Goal: Book appointment/travel/reservation

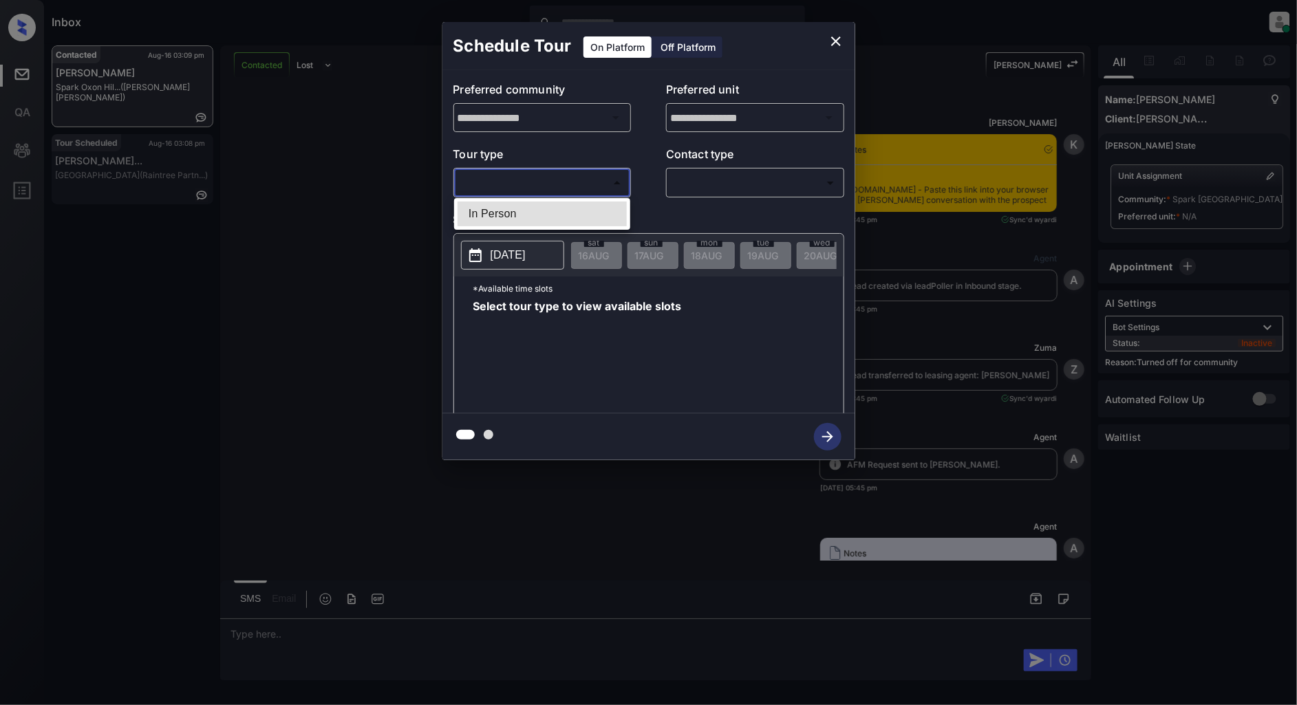
scroll to position [2718, 0]
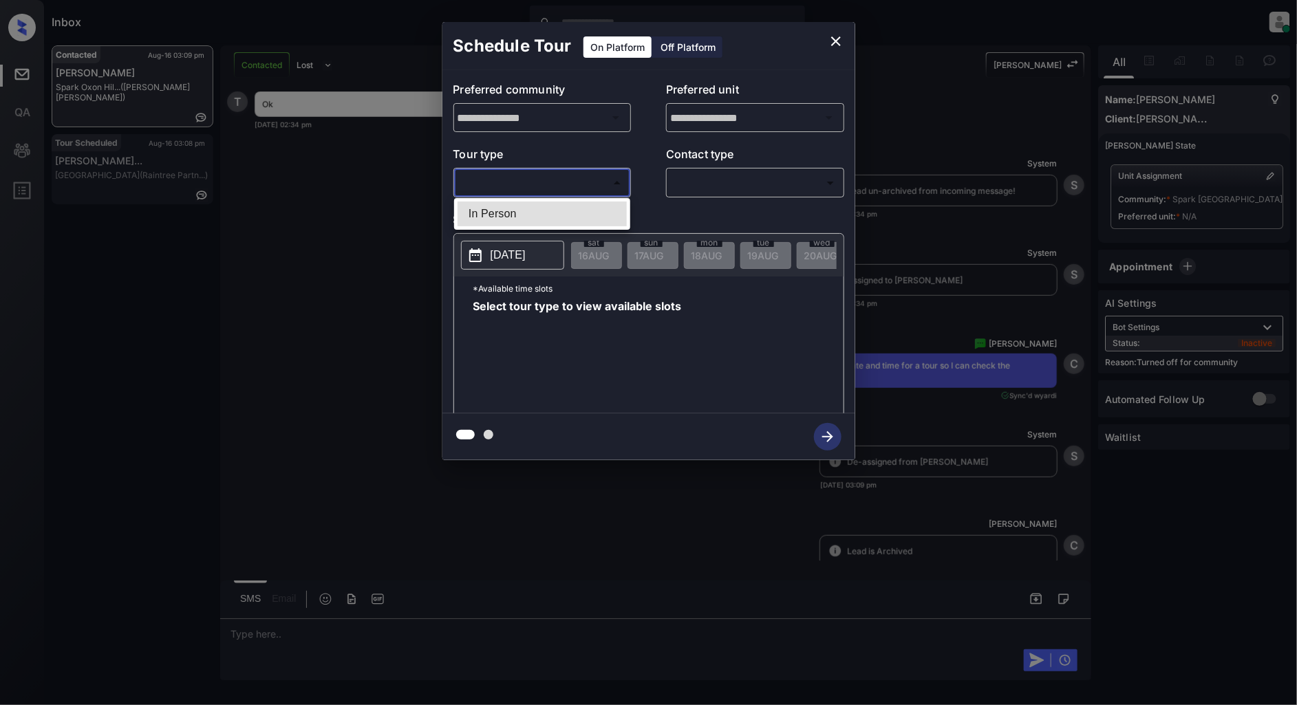
click at [514, 210] on li "In Person" at bounding box center [541, 214] width 169 height 25
type input "********"
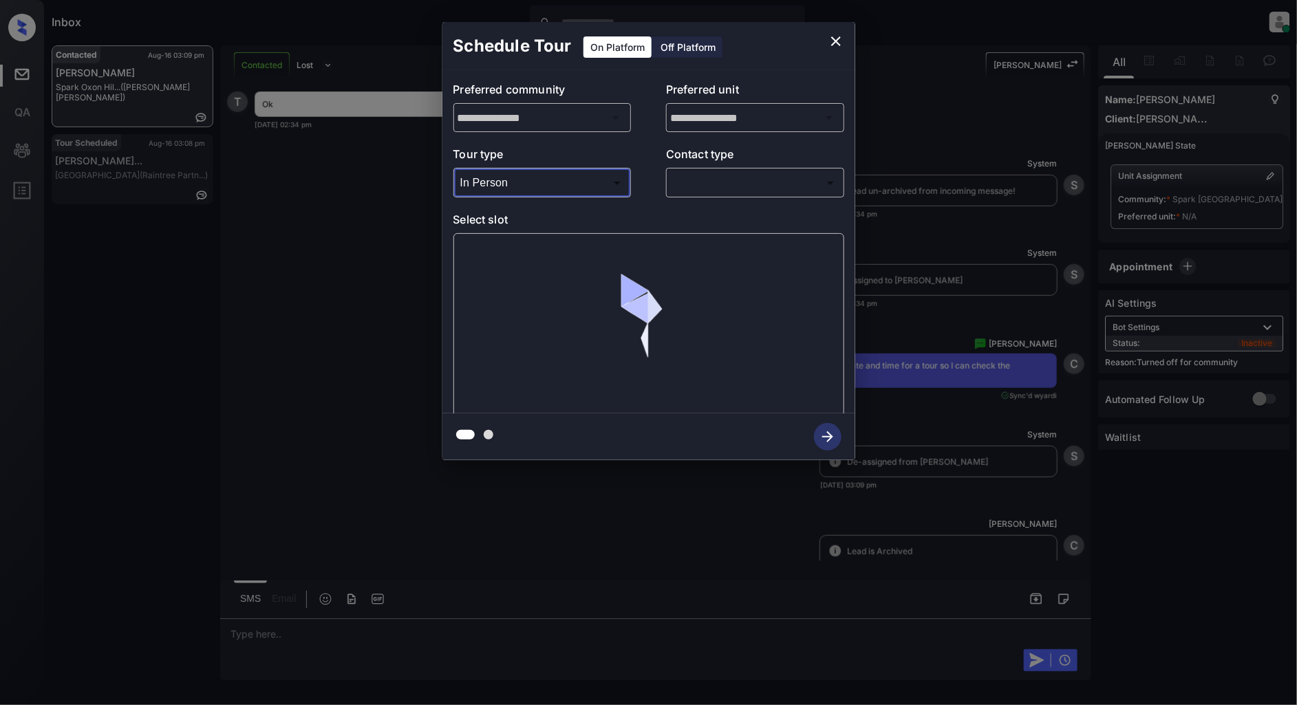
click at [746, 195] on div "​ ​" at bounding box center [755, 183] width 178 height 30
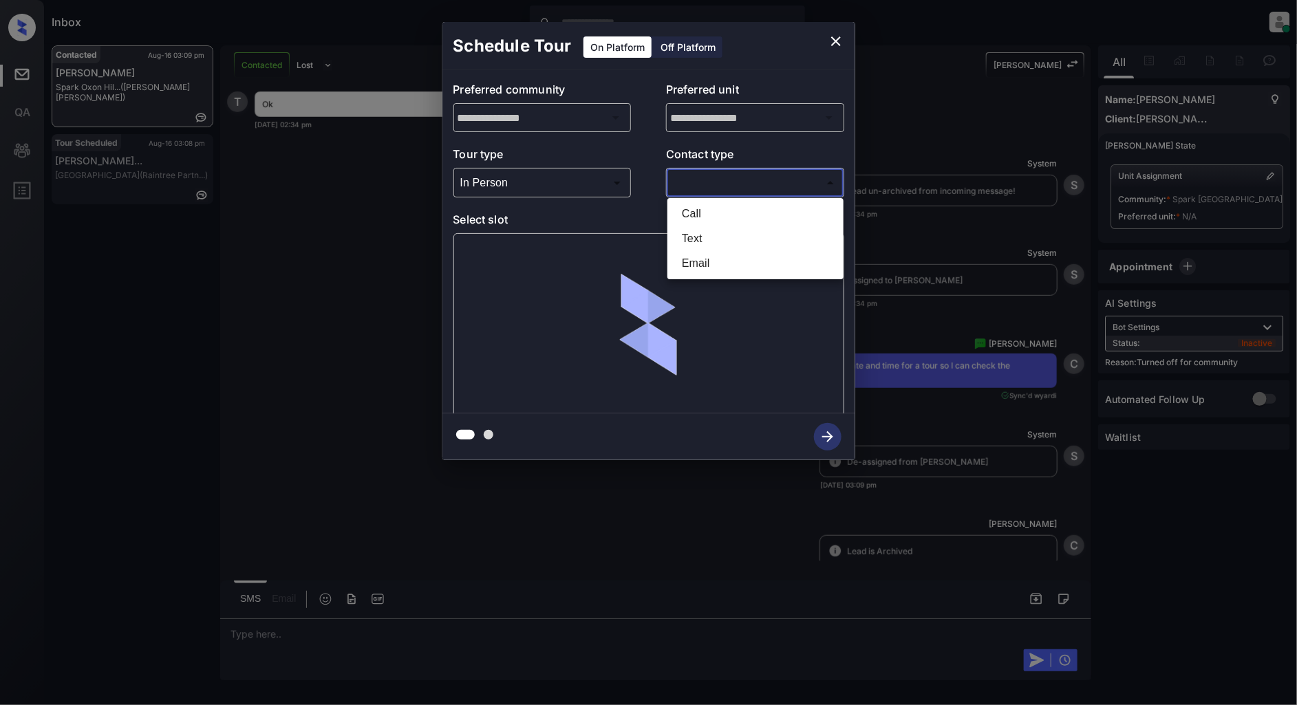
click at [725, 181] on body "Inbox Patrick Deasis Online Set yourself offline Set yourself on break Profile …" at bounding box center [648, 352] width 1297 height 705
click at [704, 237] on li "Text" at bounding box center [755, 238] width 169 height 25
type input "****"
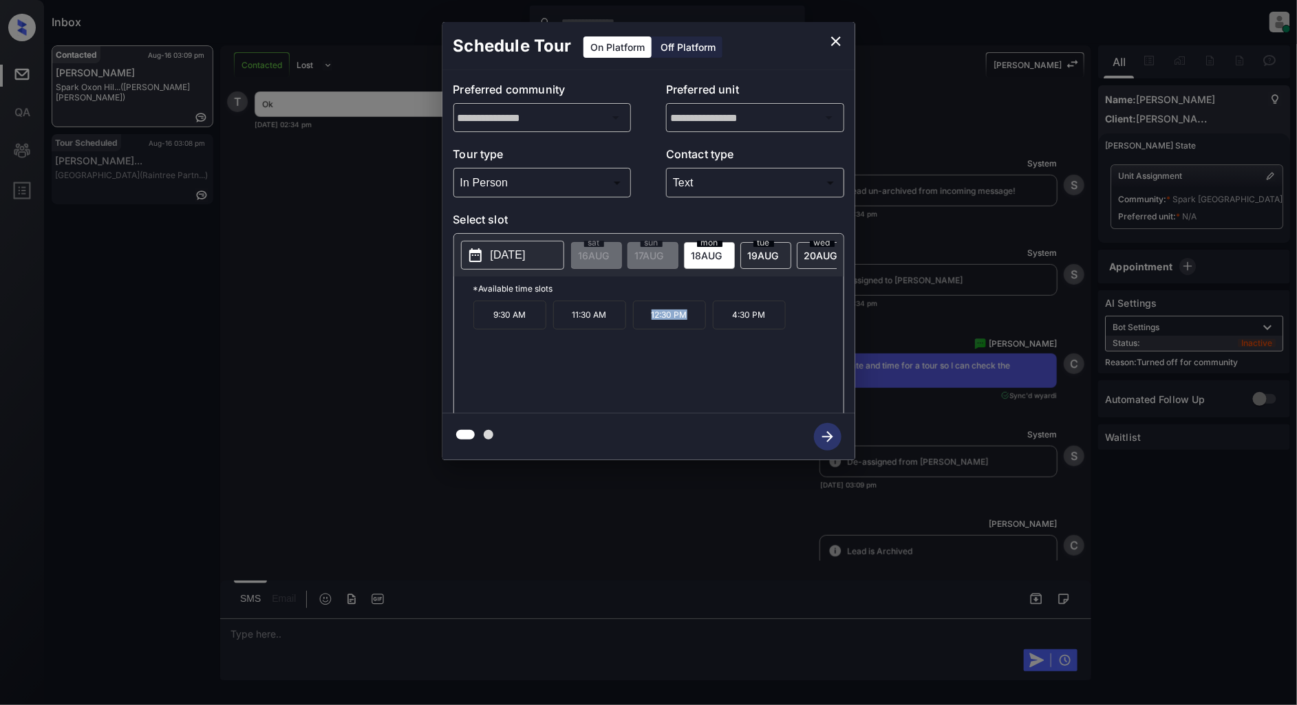
drag, startPoint x: 702, startPoint y: 327, endPoint x: 640, endPoint y: 328, distance: 61.9
click at [640, 328] on p "12:30 PM" at bounding box center [669, 315] width 73 height 29
copy p "12:30 PM"
drag, startPoint x: 772, startPoint y: 326, endPoint x: 727, endPoint y: 329, distance: 45.5
click at [727, 329] on p "4:30 PM" at bounding box center [749, 315] width 73 height 29
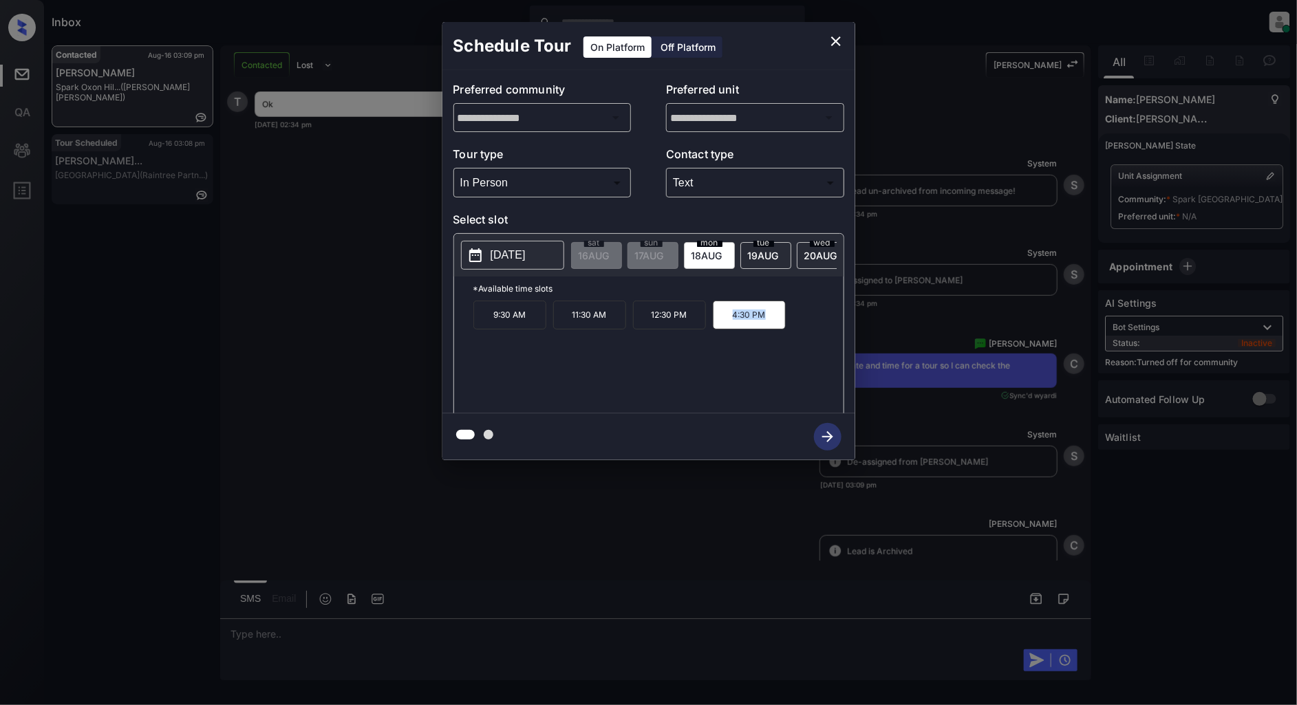
copy p "4:30 PM"
click at [835, 40] on icon "close" at bounding box center [836, 41] width 10 height 10
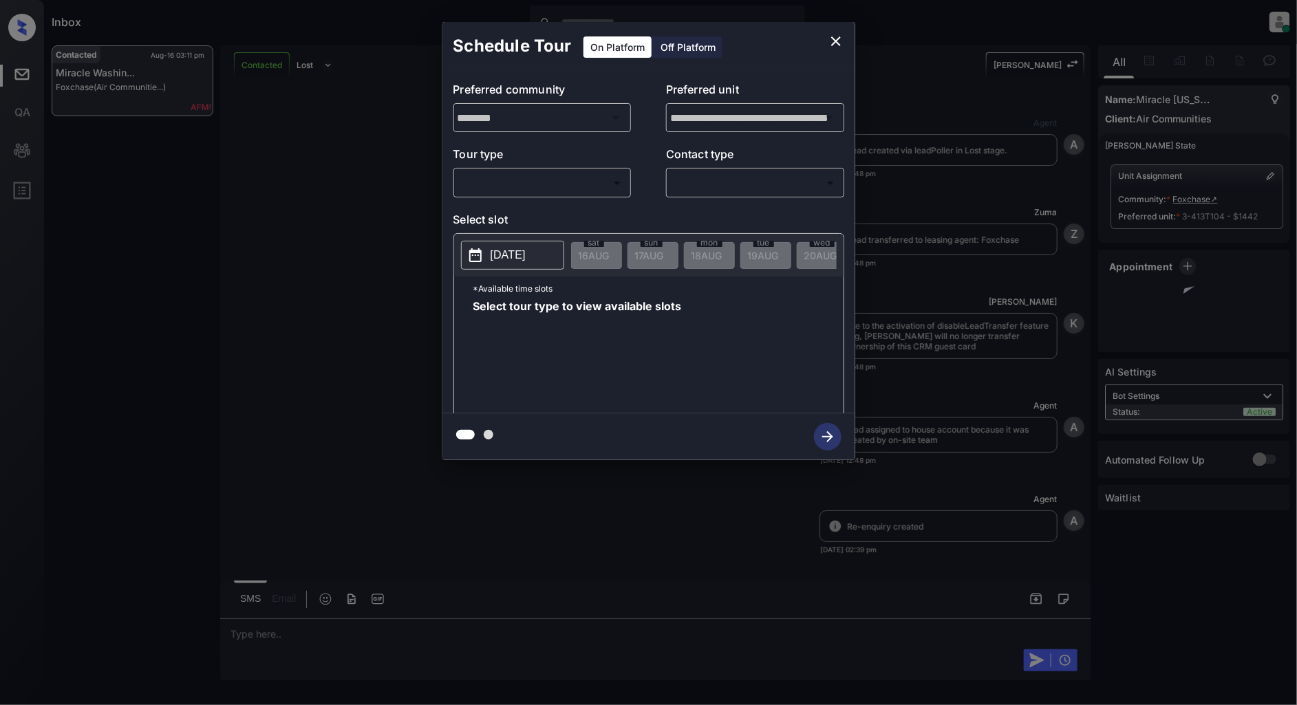
scroll to position [1810, 0]
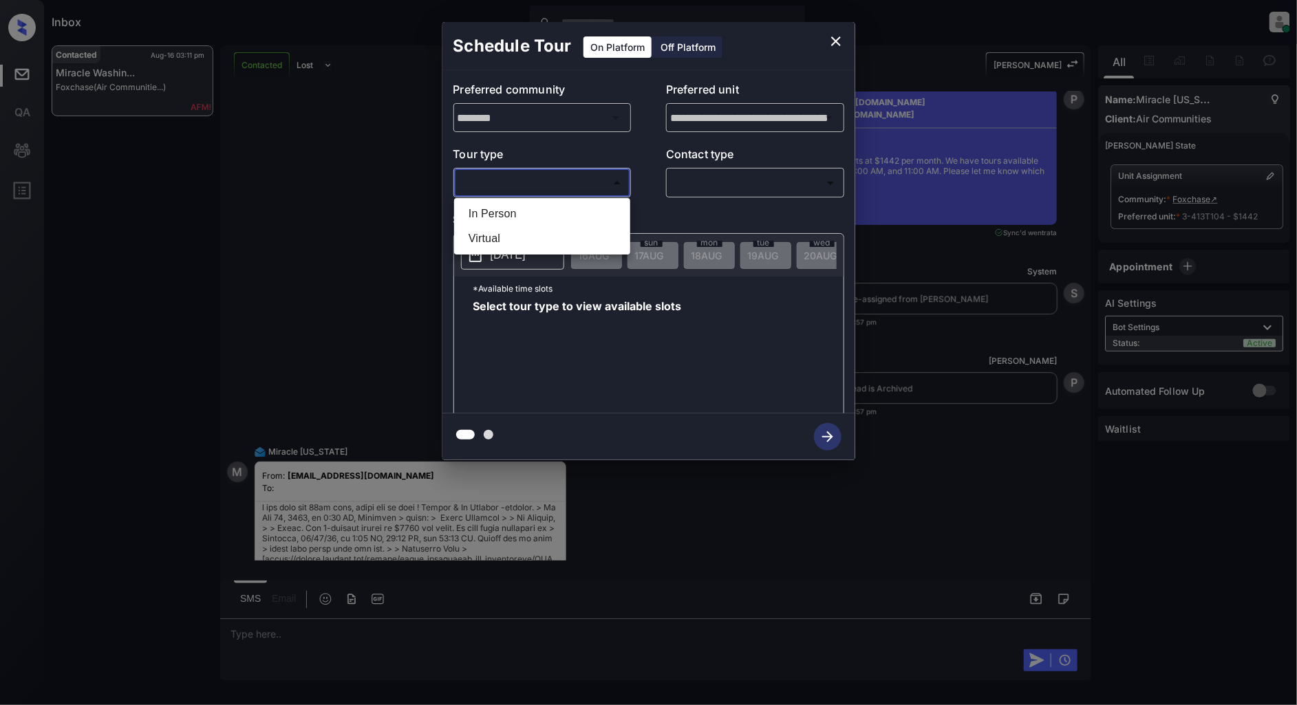
click at [596, 180] on body "Inbox [PERSON_NAME] Online Set yourself offline Set yourself on break Profile S…" at bounding box center [648, 352] width 1297 height 705
click at [545, 204] on li "In Person" at bounding box center [541, 214] width 169 height 25
type input "********"
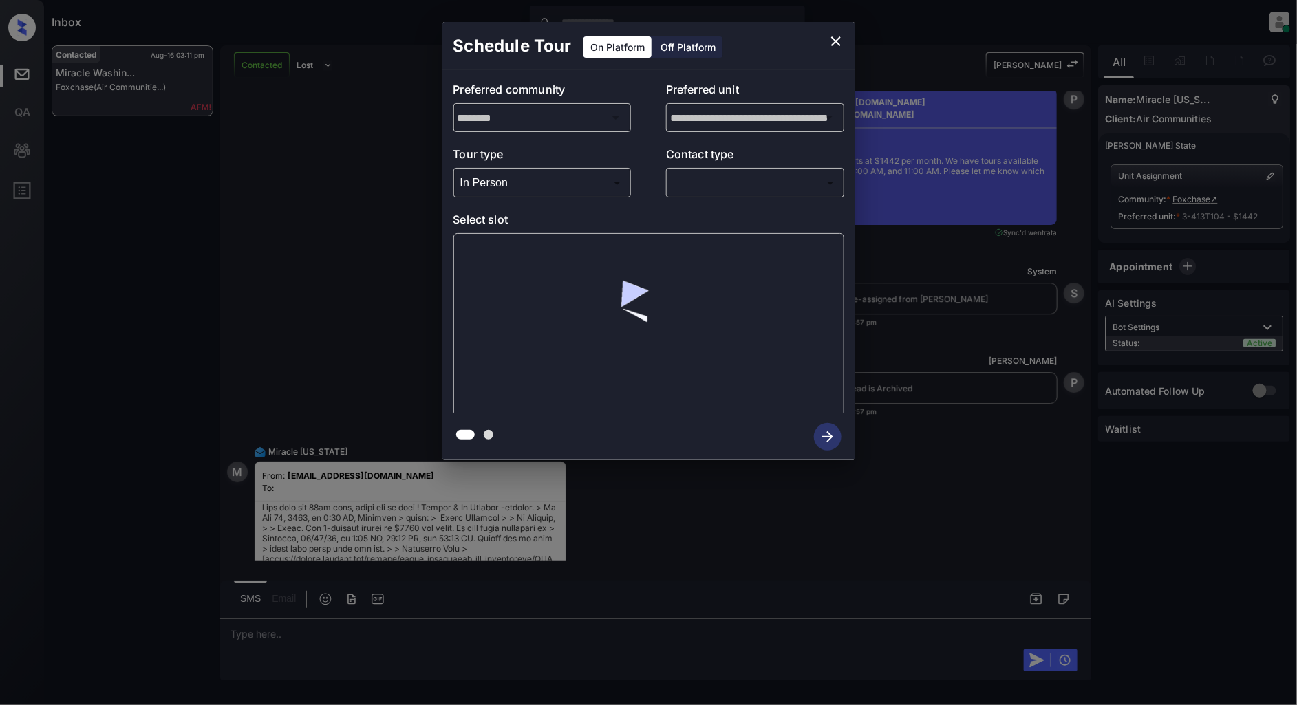
click at [739, 194] on div "​ ​" at bounding box center [755, 183] width 178 height 30
click at [724, 188] on body "Inbox [PERSON_NAME] Online Set yourself offline Set yourself on break Profile S…" at bounding box center [648, 352] width 1297 height 705
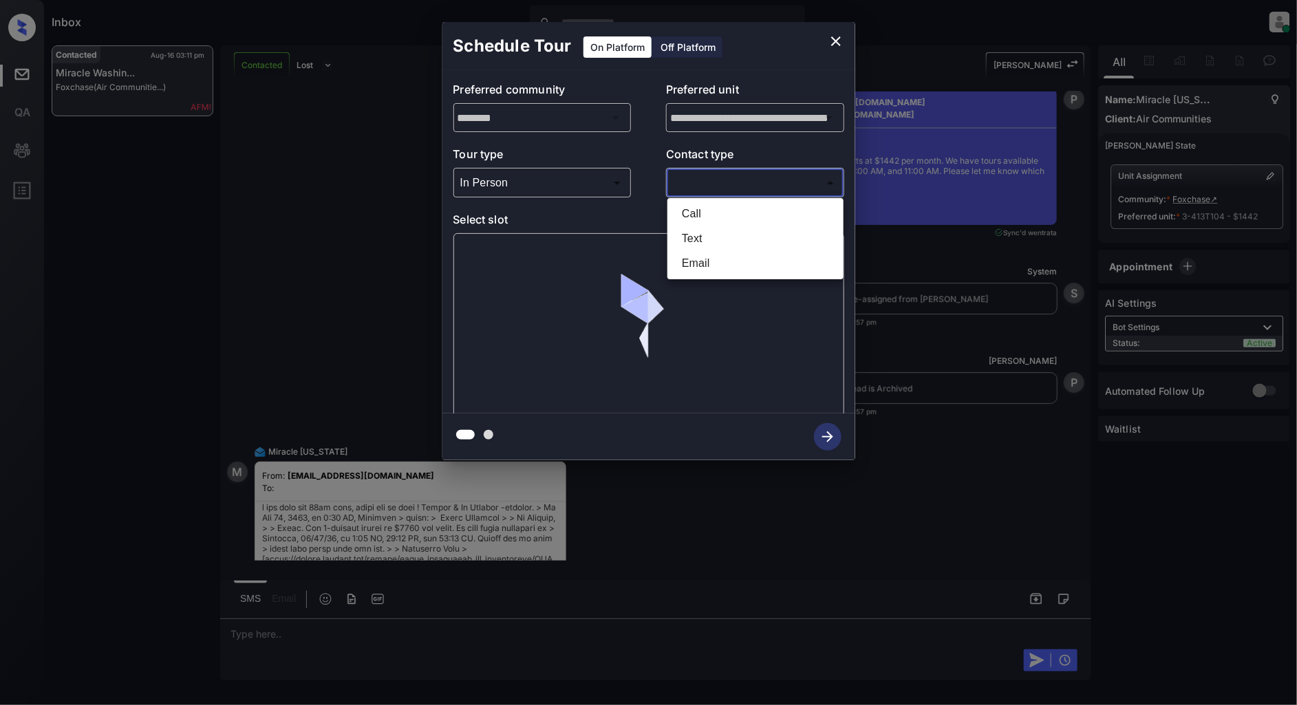
click at [691, 235] on li "Text" at bounding box center [755, 238] width 169 height 25
type input "****"
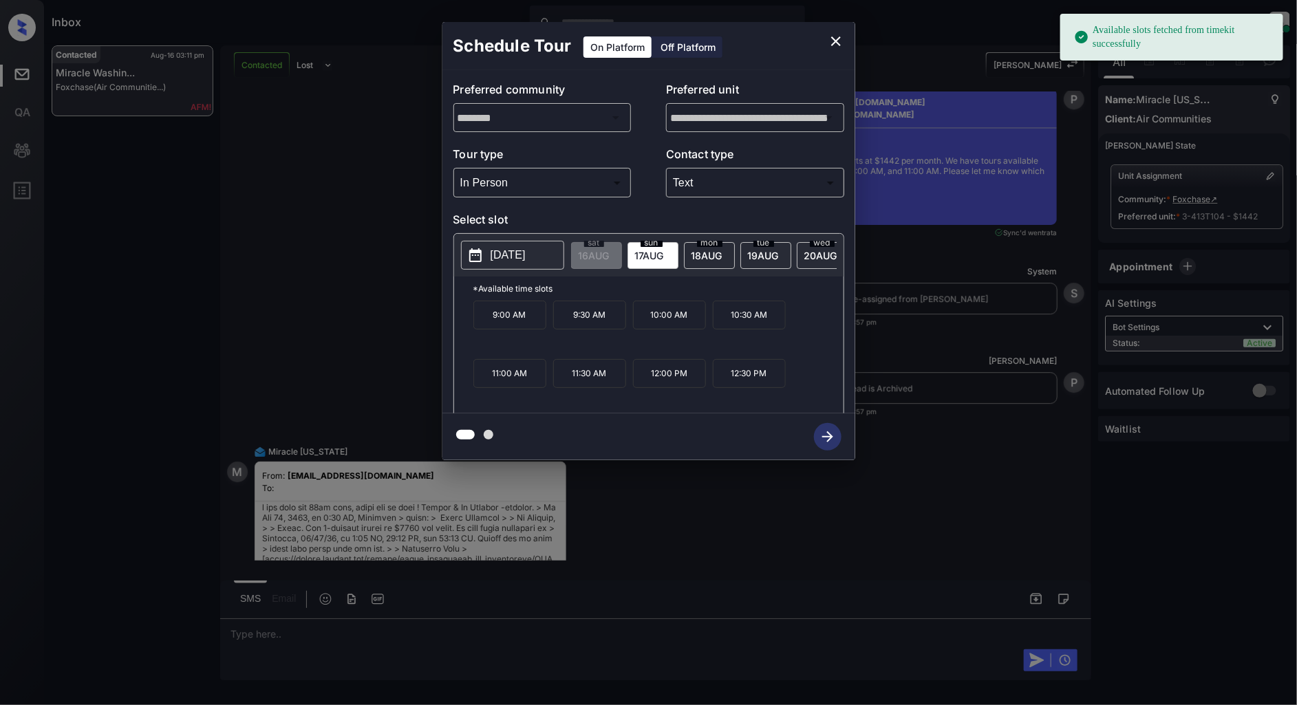
click at [525, 256] on p "[DATE]" at bounding box center [507, 255] width 35 height 17
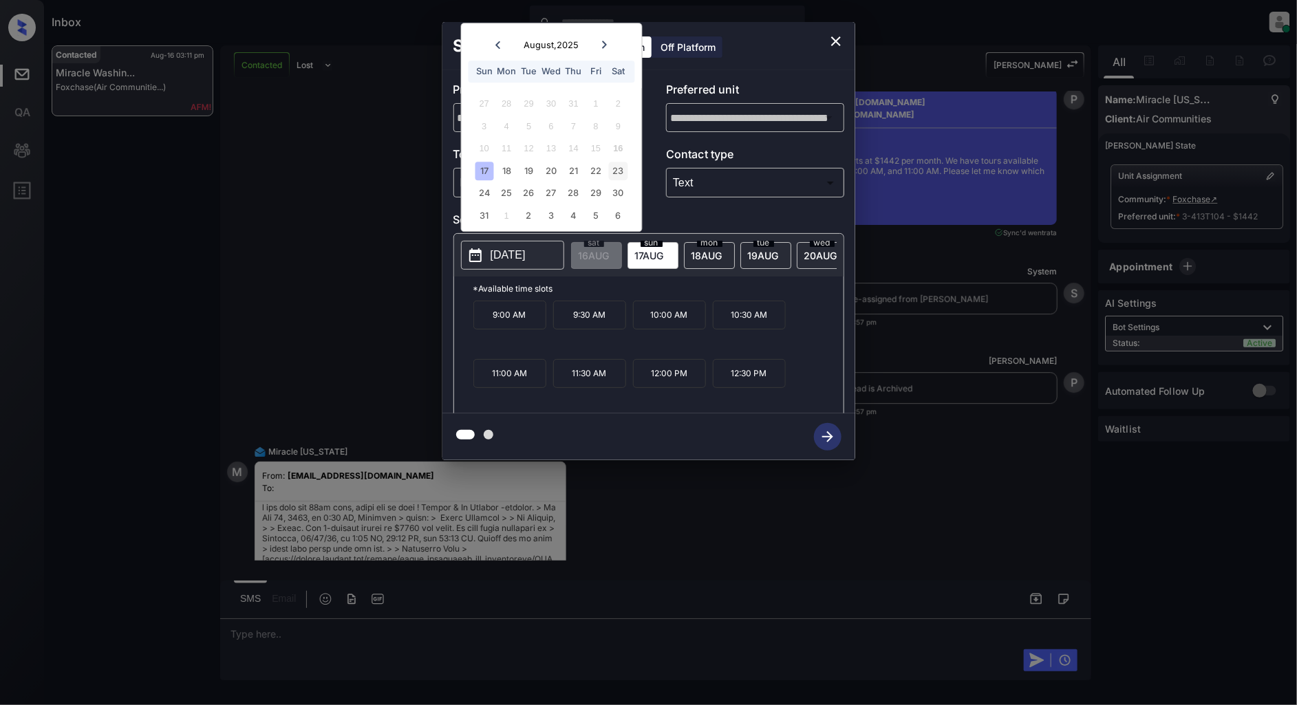
click at [619, 173] on div "23" at bounding box center [618, 171] width 19 height 19
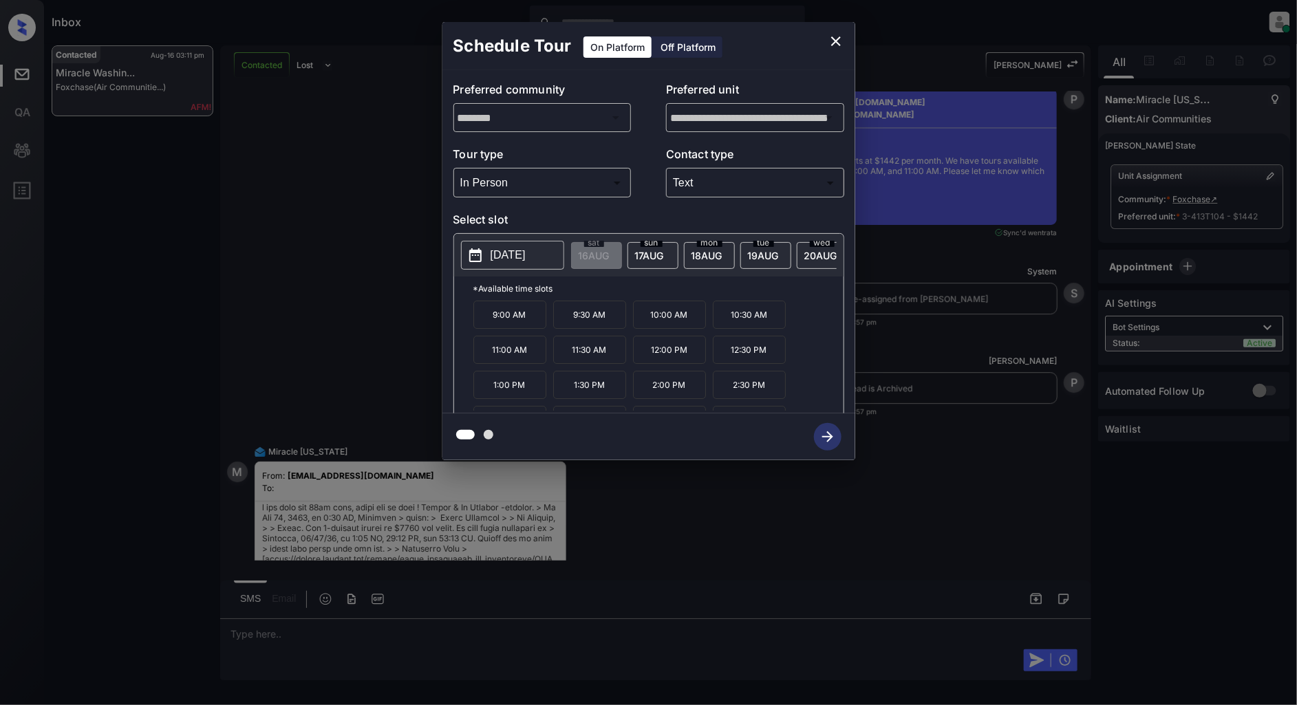
click at [507, 327] on p "9:00 AM" at bounding box center [509, 315] width 73 height 28
click at [673, 321] on p "10:00 AM" at bounding box center [669, 315] width 73 height 28
click at [810, 436] on button "button" at bounding box center [827, 437] width 44 height 36
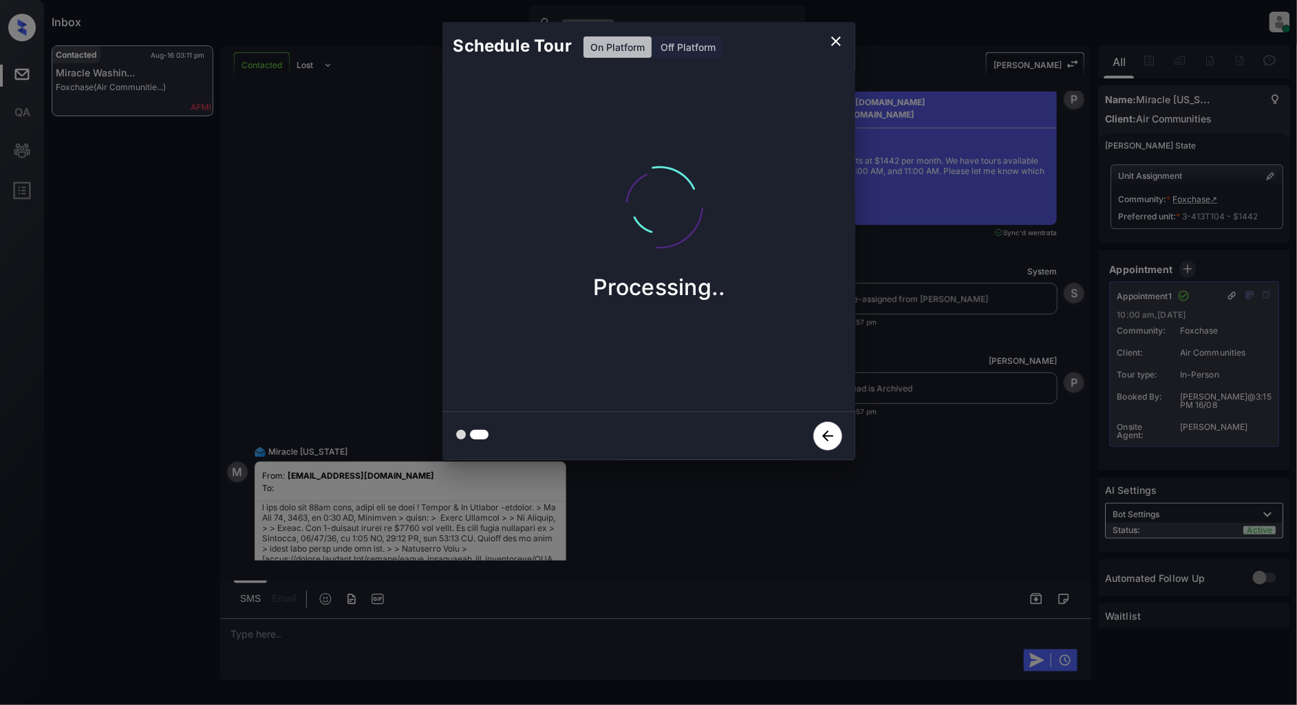
click at [828, 48] on icon "close" at bounding box center [836, 41] width 17 height 17
